Goal: Transaction & Acquisition: Purchase product/service

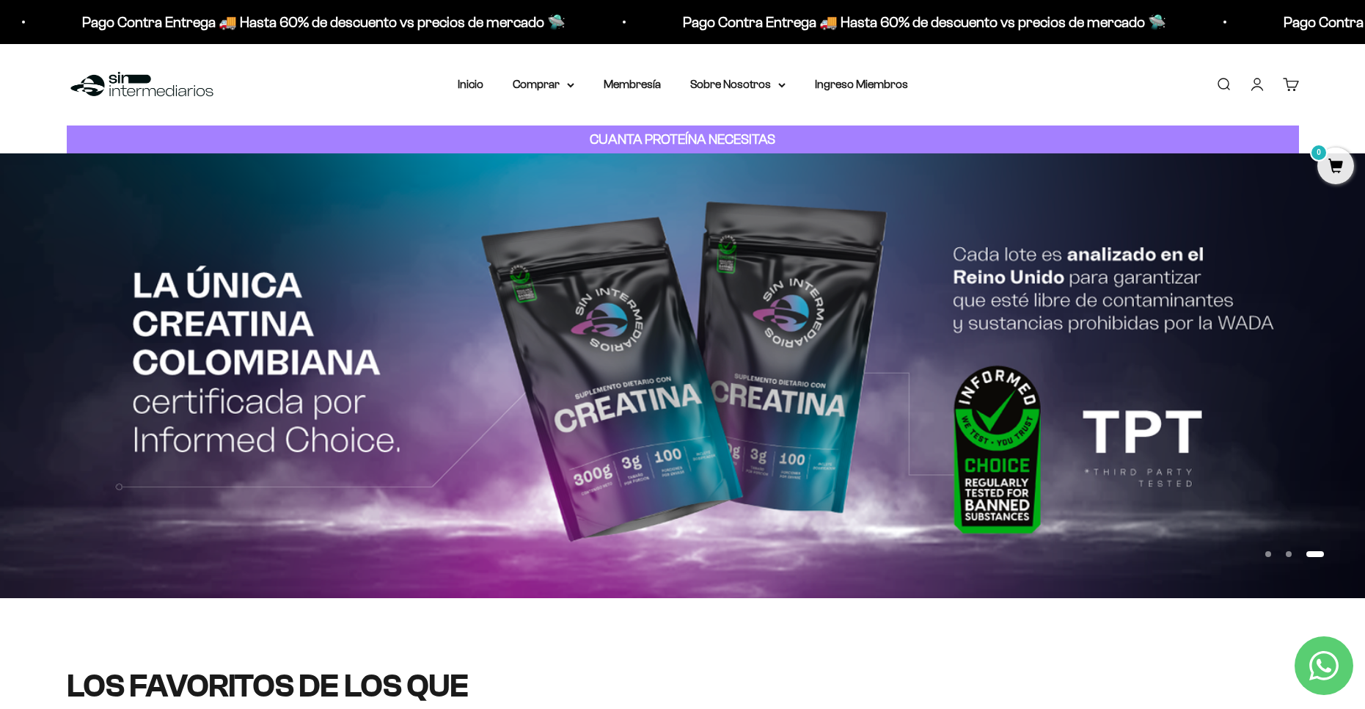
click at [637, 427] on img at bounding box center [682, 375] width 1365 height 445
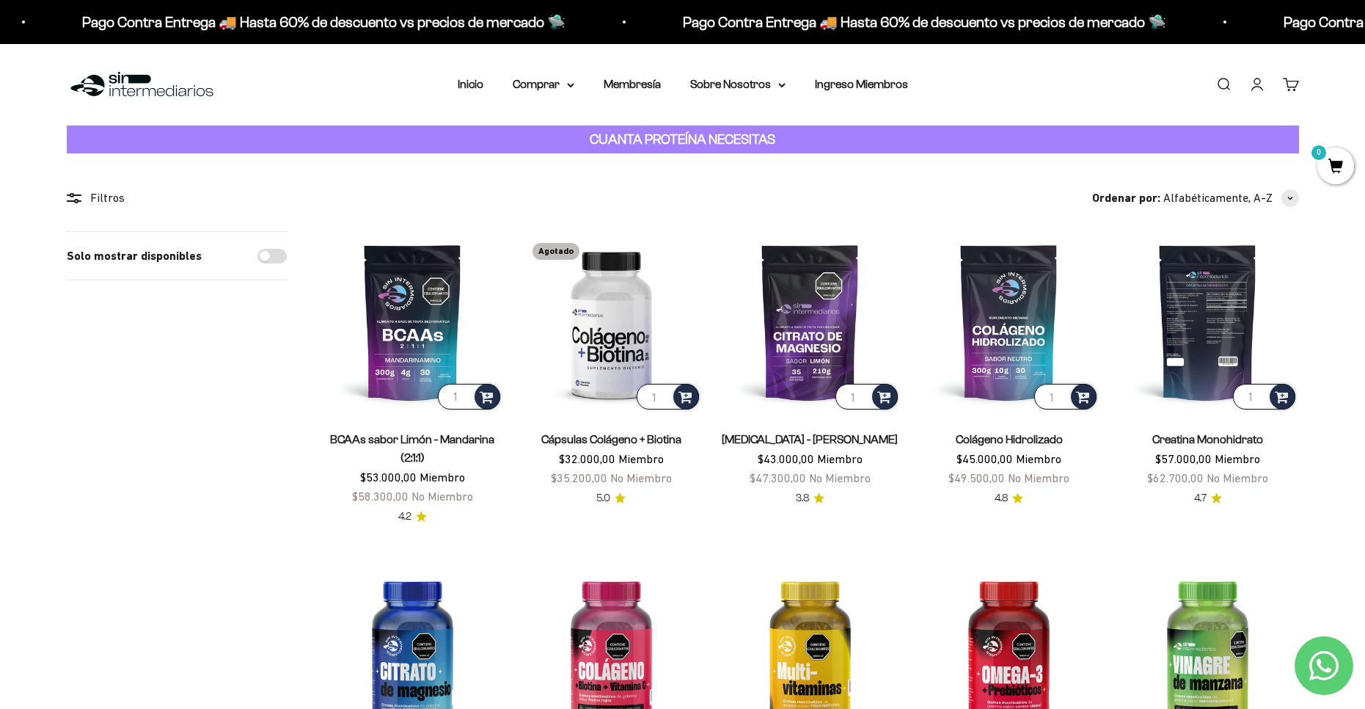
click at [1252, 335] on img at bounding box center [1207, 321] width 181 height 181
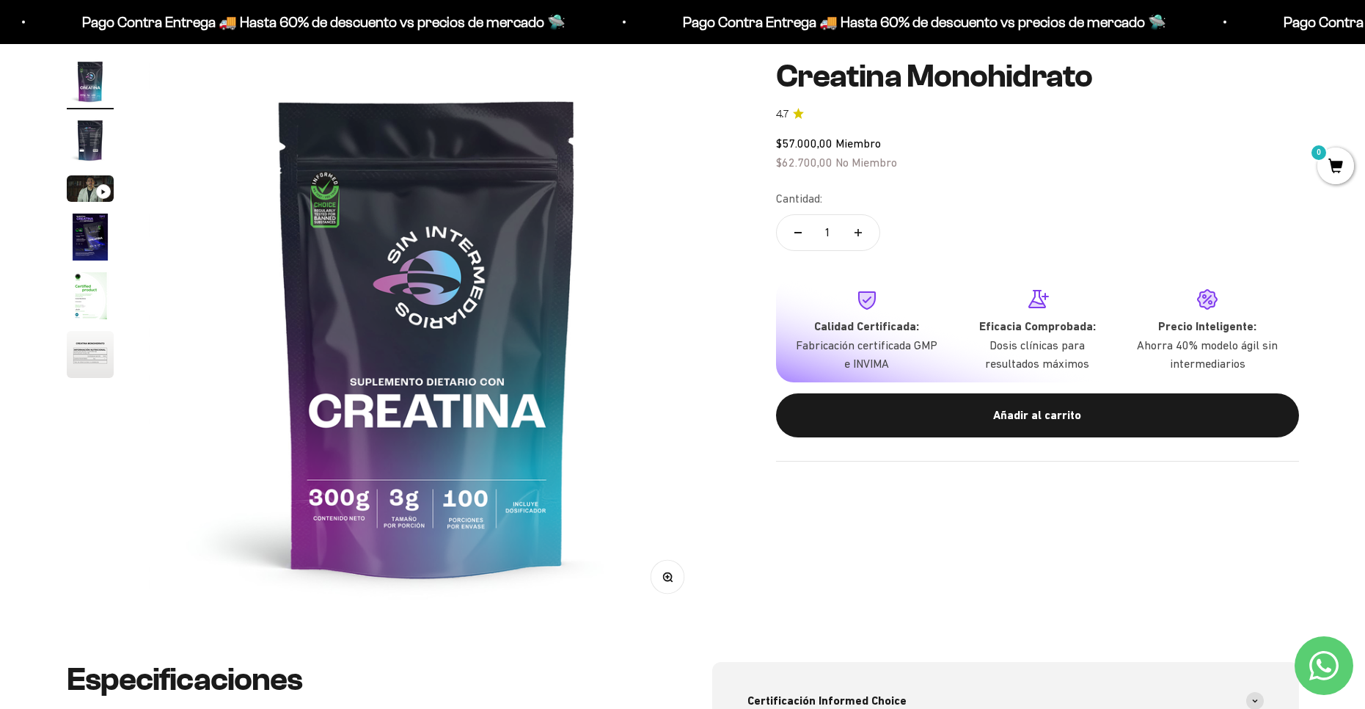
scroll to position [147, 0]
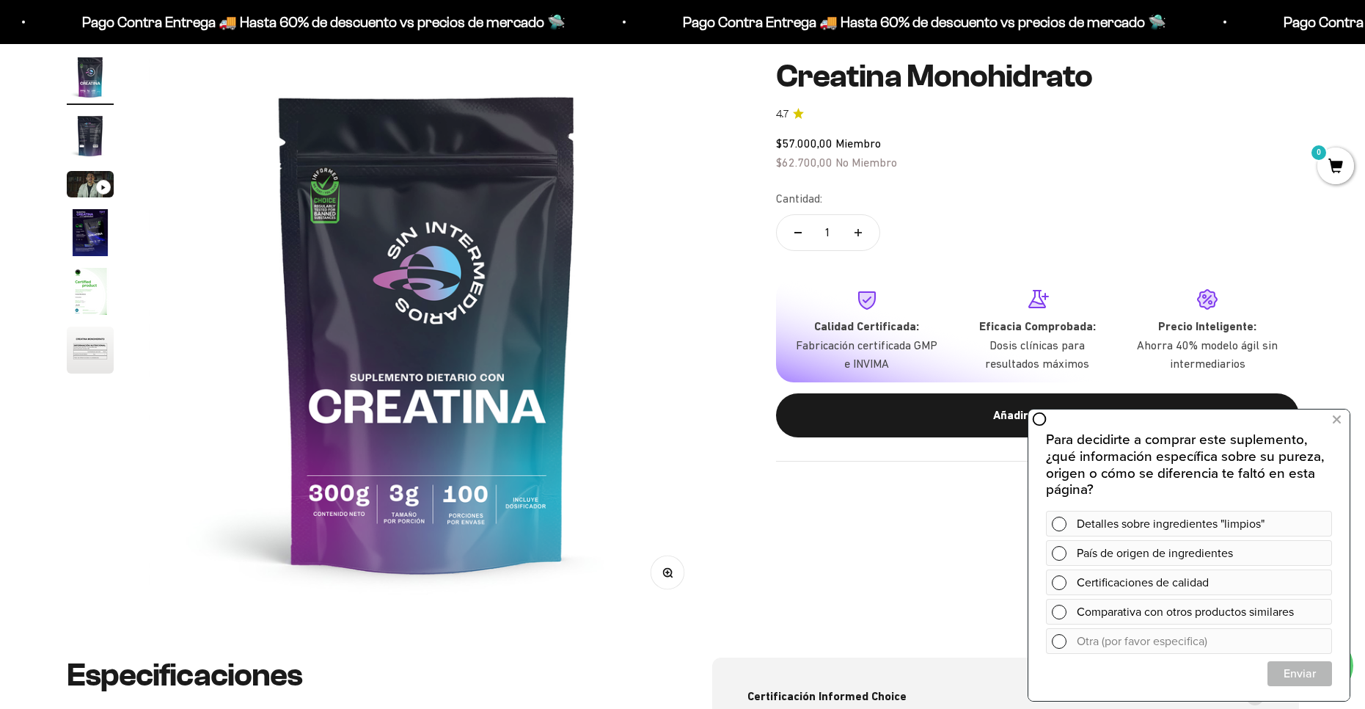
click at [338, 194] on img at bounding box center [427, 332] width 557 height 557
